Goal: Transaction & Acquisition: Purchase product/service

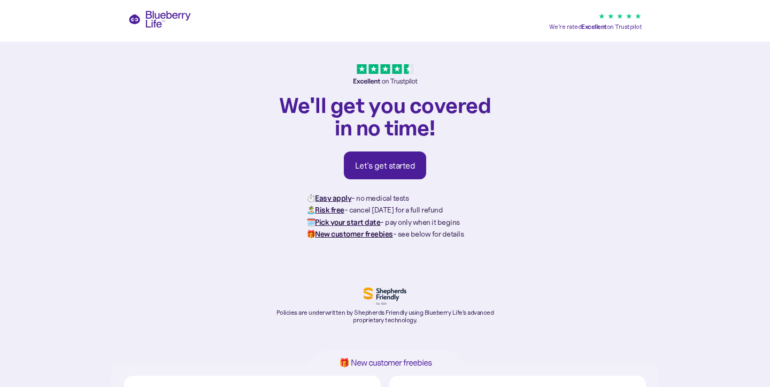
click at [397, 174] on link "Let's get started" at bounding box center [385, 165] width 83 height 28
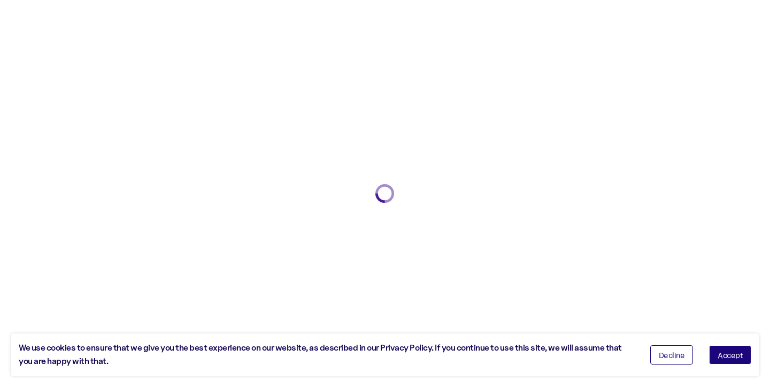
click at [730, 351] on button "Accept" at bounding box center [730, 354] width 42 height 19
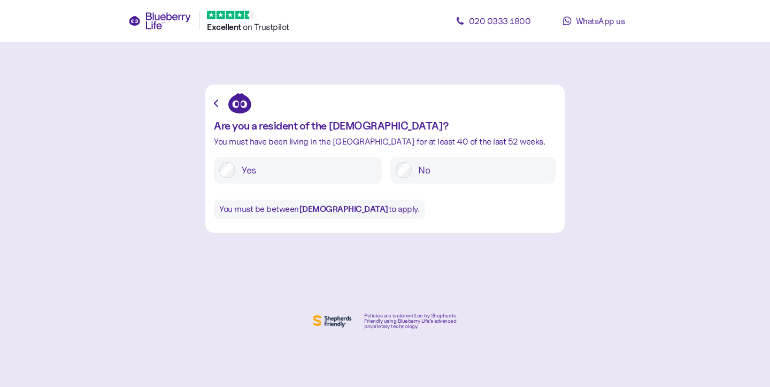
click at [280, 165] on label "Yes" at bounding box center [305, 170] width 141 height 16
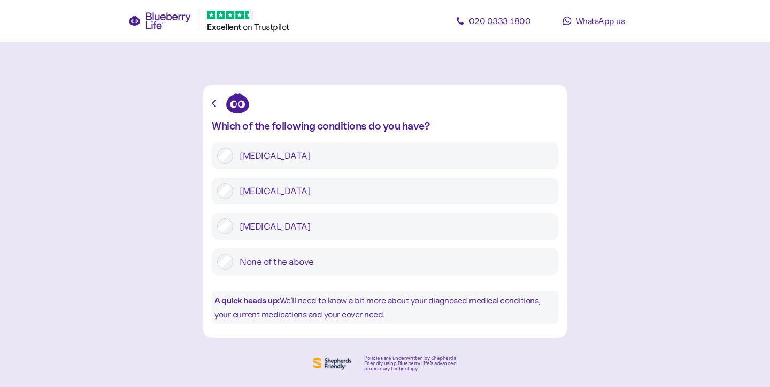
click at [333, 189] on label "Type 2 diabetes" at bounding box center [393, 191] width 320 height 16
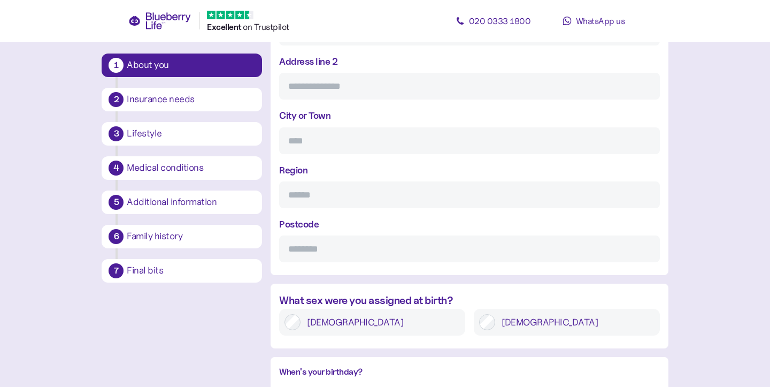
scroll to position [238, 0]
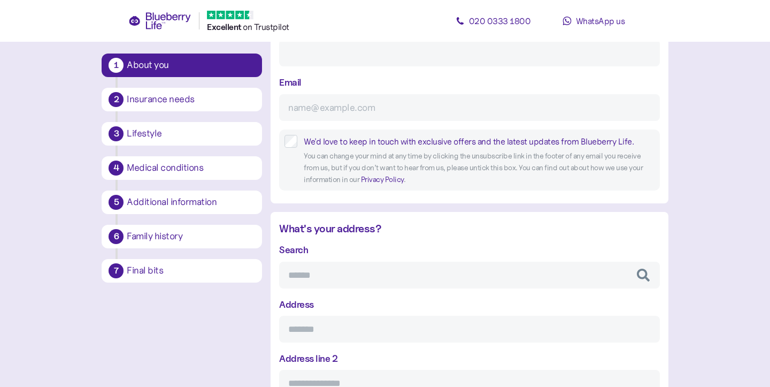
click at [161, 29] on link at bounding box center [159, 20] width 63 height 17
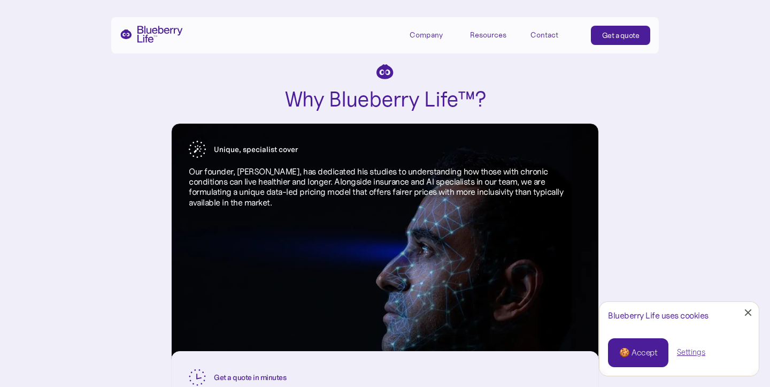
scroll to position [998, 0]
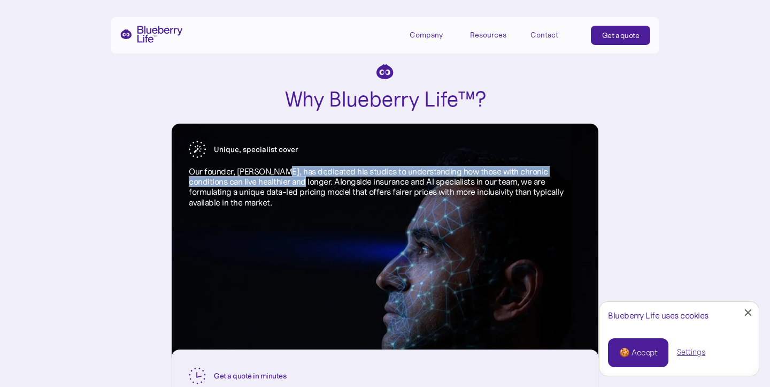
drag, startPoint x: 296, startPoint y: 177, endPoint x: 275, endPoint y: 175, distance: 21.0
click at [275, 175] on p "Our founder, [PERSON_NAME], has dedicated his studies to understanding how thos…" at bounding box center [385, 186] width 392 height 41
click at [748, 314] on div at bounding box center [748, 312] width 7 height 7
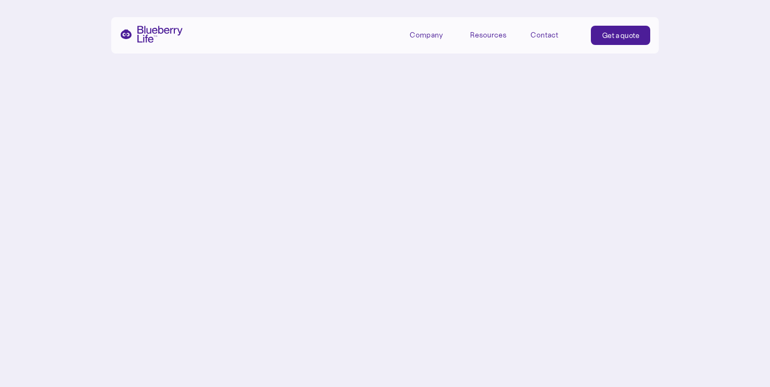
scroll to position [4748, 0]
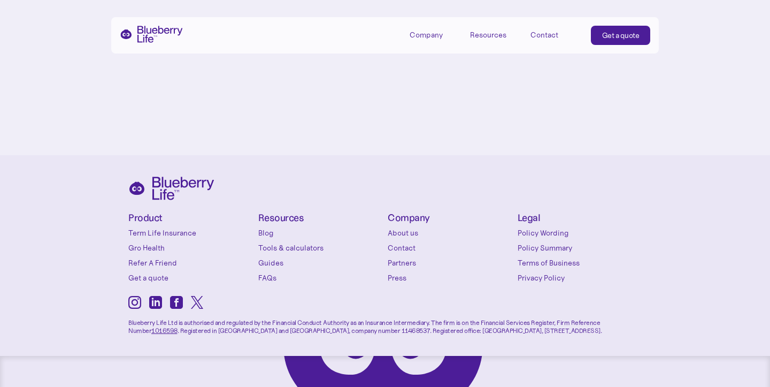
click at [272, 274] on link "FAQs" at bounding box center [320, 277] width 125 height 11
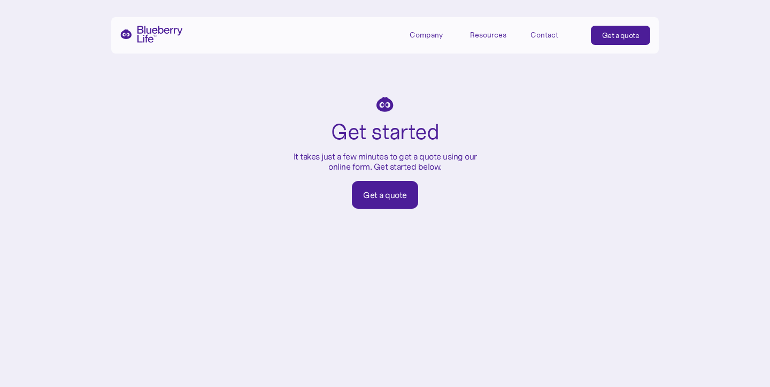
scroll to position [4164, 0]
